Goal: Task Accomplishment & Management: Use online tool/utility

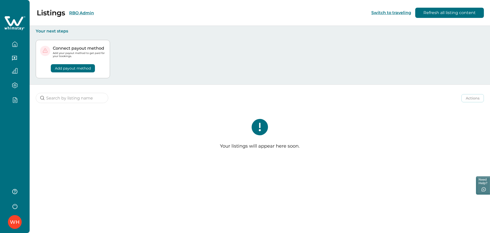
click at [15, 125] on div "WH" at bounding box center [15, 116] width 30 height 233
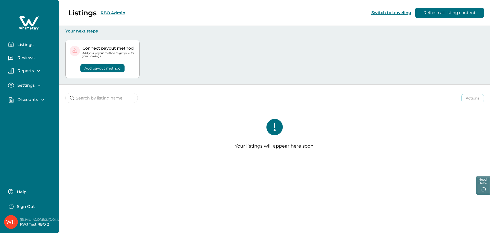
click at [117, 9] on div "Listings RBO Admin Switch to traveling Refresh all listing content" at bounding box center [245, 13] width 490 height 26
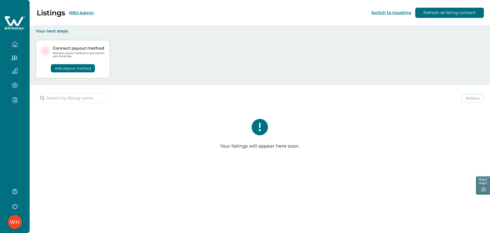
click at [87, 11] on button "RBO Admin" at bounding box center [81, 12] width 25 height 5
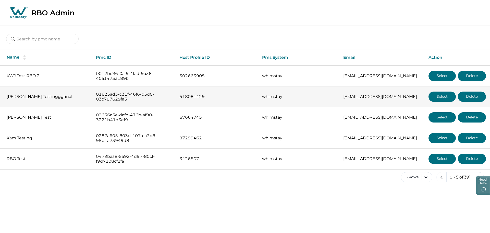
click at [441, 95] on button "Select" at bounding box center [442, 96] width 27 height 10
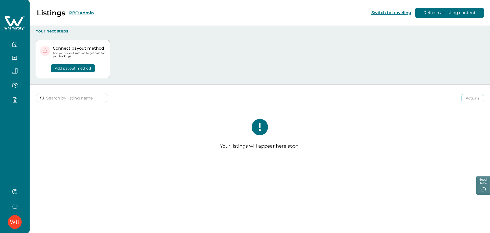
click at [81, 14] on button "RBO Admin" at bounding box center [81, 12] width 25 height 5
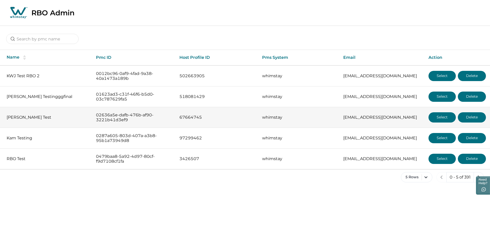
click at [437, 116] on button "Select" at bounding box center [442, 117] width 27 height 10
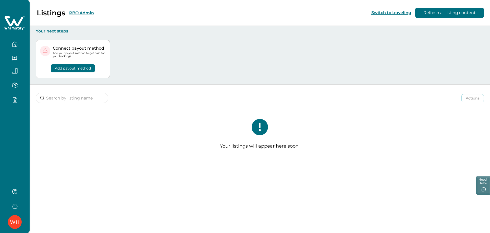
click at [89, 13] on button "RBO Admin" at bounding box center [81, 12] width 25 height 5
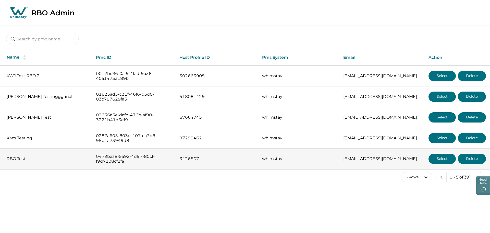
click at [435, 160] on button "Select" at bounding box center [442, 158] width 27 height 10
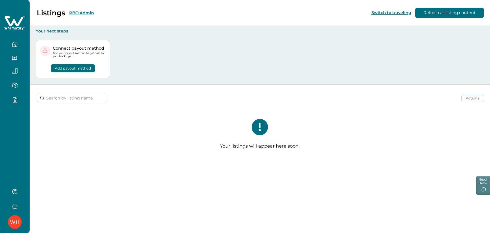
click at [86, 12] on button "RBO Admin" at bounding box center [81, 12] width 25 height 5
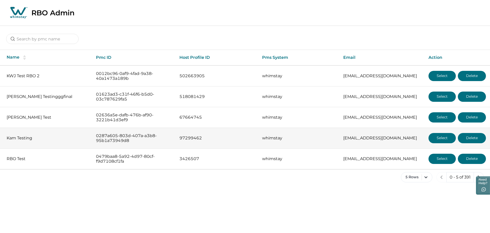
click at [440, 141] on button "Select" at bounding box center [442, 138] width 27 height 10
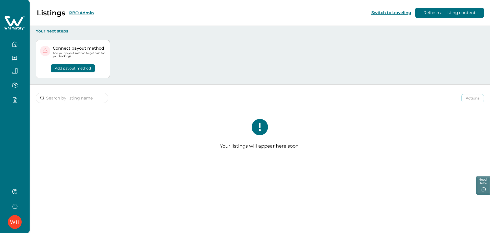
click at [75, 15] on button "RBO Admin" at bounding box center [81, 12] width 25 height 5
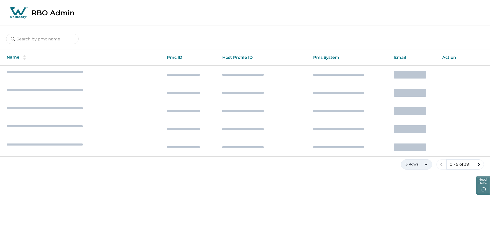
click at [412, 164] on button "5 Rows" at bounding box center [416, 164] width 31 height 10
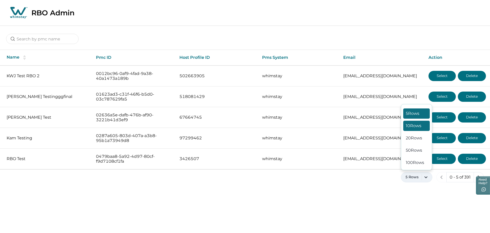
click at [409, 124] on button "10 Rows" at bounding box center [416, 126] width 27 height 10
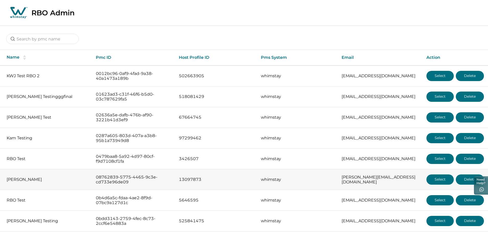
click at [440, 177] on button "Select" at bounding box center [439, 179] width 27 height 10
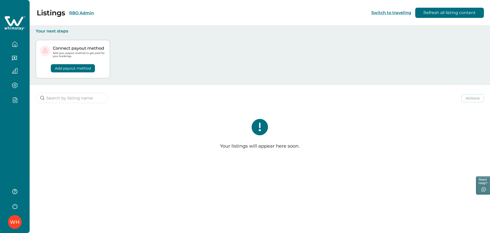
click at [84, 13] on button "RBO Admin" at bounding box center [81, 12] width 25 height 5
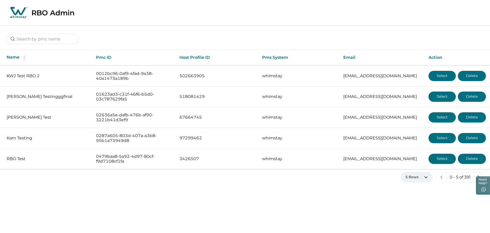
click at [418, 176] on button "5 Rows" at bounding box center [416, 177] width 31 height 10
click at [424, 150] on button "50 Rows" at bounding box center [416, 150] width 27 height 10
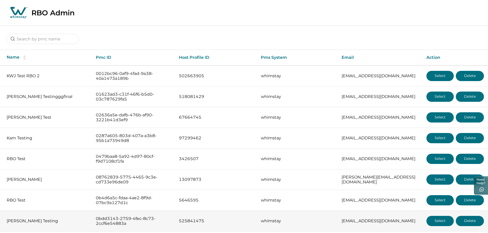
click at [439, 217] on button "Select" at bounding box center [439, 220] width 27 height 10
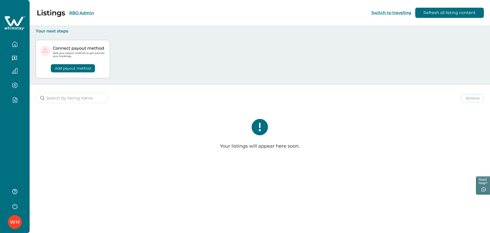
click at [81, 14] on button "RBO Admin" at bounding box center [81, 12] width 25 height 5
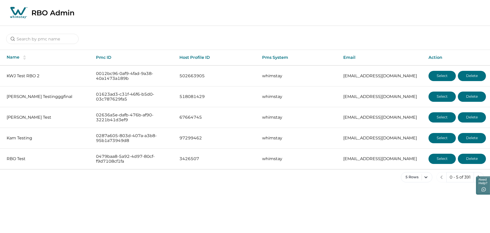
click at [412, 170] on div "Name Pmc ID Host Profile ID Pms System Email Action KWJ Test RBO 2 0012bc96-0af…" at bounding box center [245, 108] width 490 height 165
click at [413, 174] on button "5 Rows" at bounding box center [416, 177] width 31 height 10
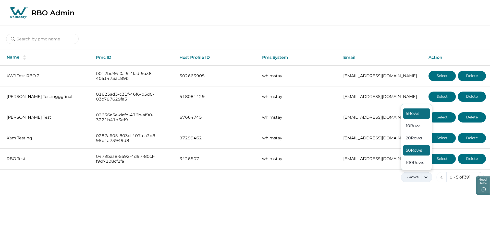
click at [413, 153] on button "50 Rows" at bounding box center [416, 150] width 27 height 10
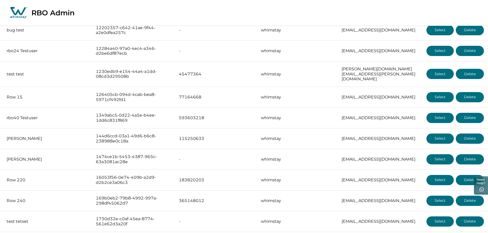
scroll to position [377, 0]
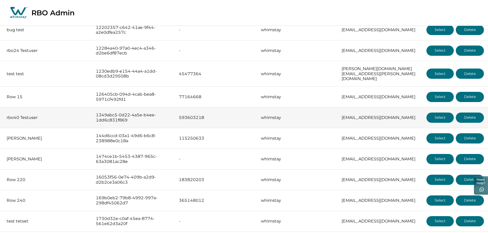
click at [432, 115] on button "Select" at bounding box center [439, 117] width 27 height 10
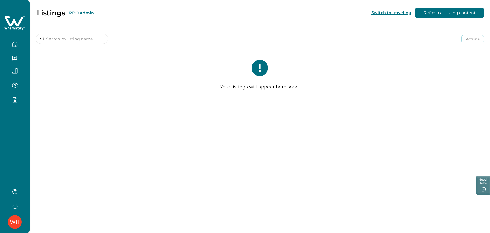
click at [86, 13] on button "RBO Admin" at bounding box center [81, 12] width 25 height 5
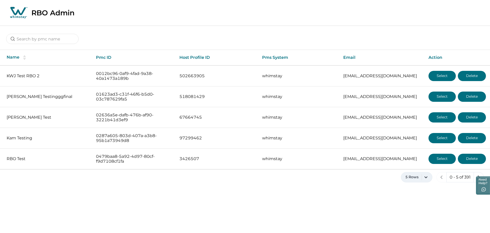
click at [412, 177] on button "5 Rows" at bounding box center [416, 177] width 31 height 10
click at [411, 149] on button "50 Rows" at bounding box center [416, 150] width 27 height 10
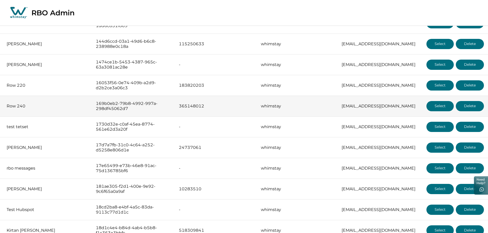
scroll to position [551, 0]
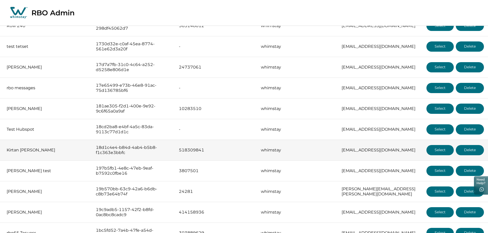
click at [439, 145] on button "Select" at bounding box center [439, 150] width 27 height 10
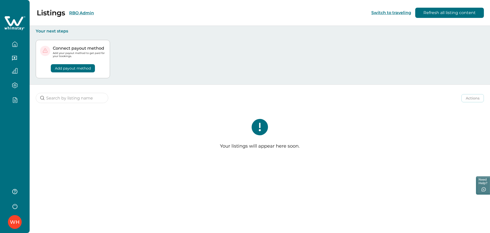
click at [74, 12] on button "RBO Admin" at bounding box center [81, 12] width 25 height 5
